Goal: Task Accomplishment & Management: Use online tool/utility

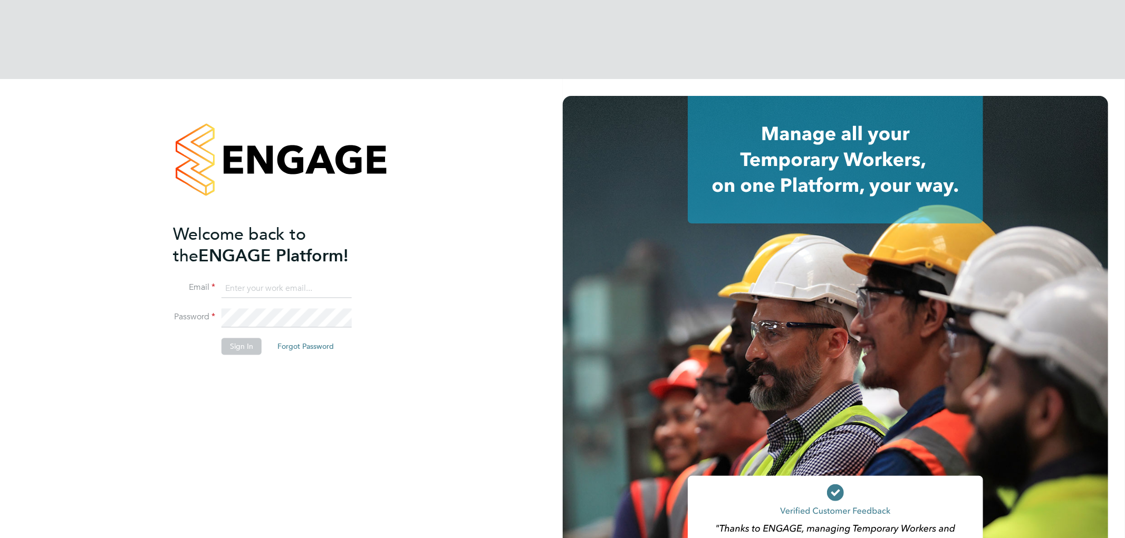
type input "[EMAIL_ADDRESS][DOMAIN_NAME]"
click at [246, 339] on button "Sign In" at bounding box center [241, 347] width 40 height 17
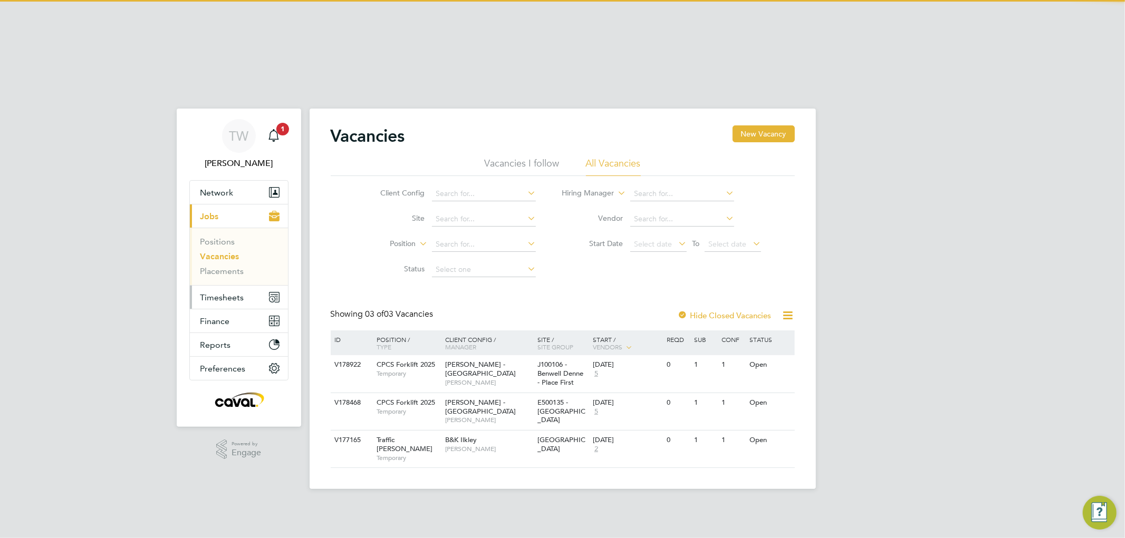
click at [220, 293] on span "Timesheets" at bounding box center [222, 298] width 44 height 10
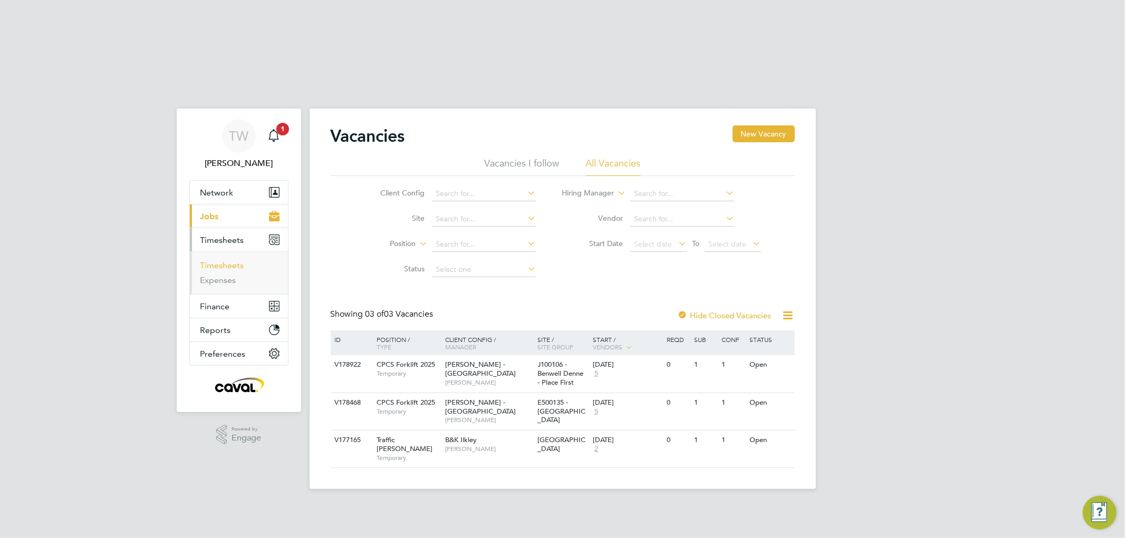
click at [217, 260] on link "Timesheets" at bounding box center [222, 265] width 44 height 10
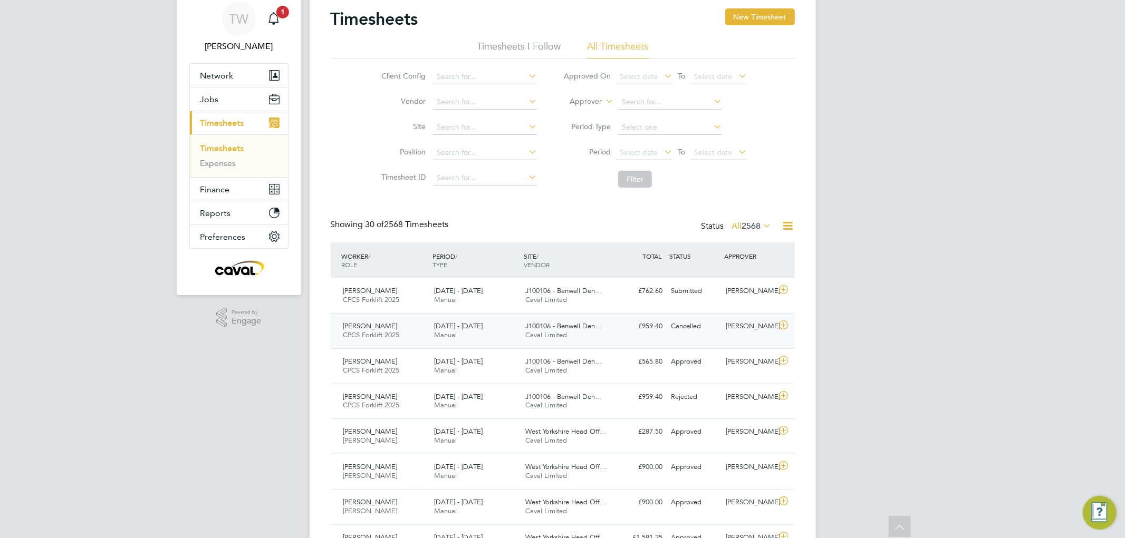
click at [496, 318] on div "23 - 29 Aug 2025 Manual" at bounding box center [475, 331] width 91 height 26
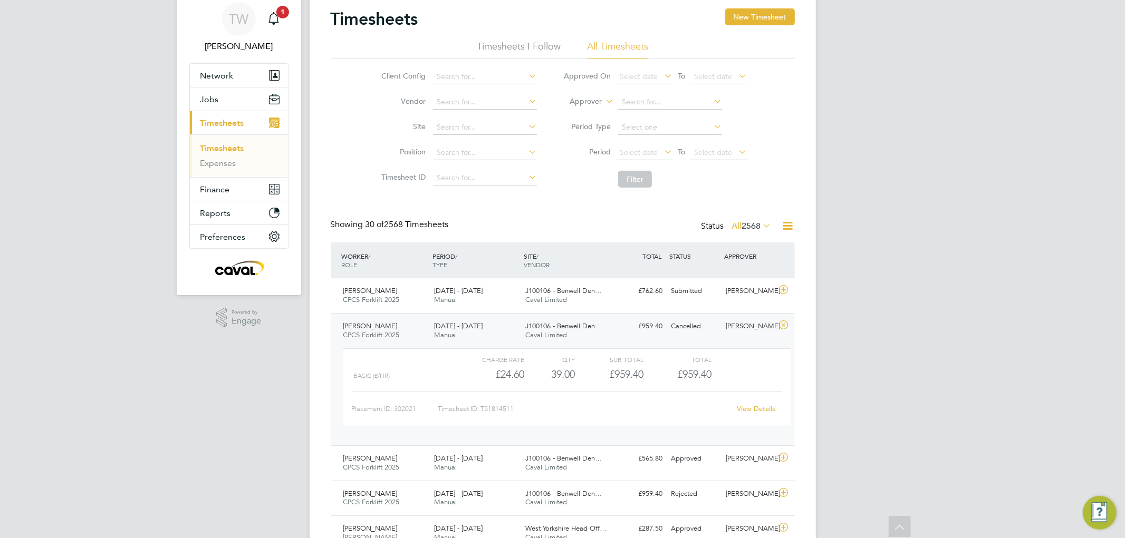
click at [760, 404] on link "View Details" at bounding box center [756, 408] width 38 height 9
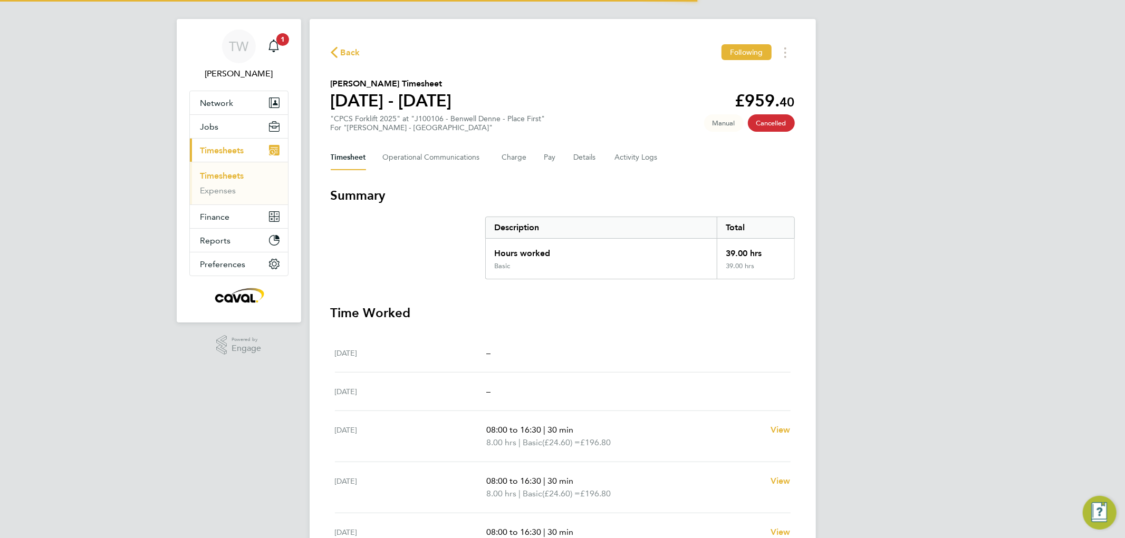
scroll to position [176, 0]
